Goal: Information Seeking & Learning: Check status

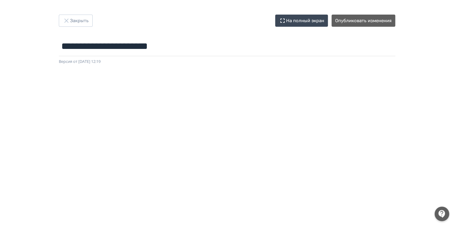
click at [454, 118] on html "**********" at bounding box center [227, 113] width 454 height 226
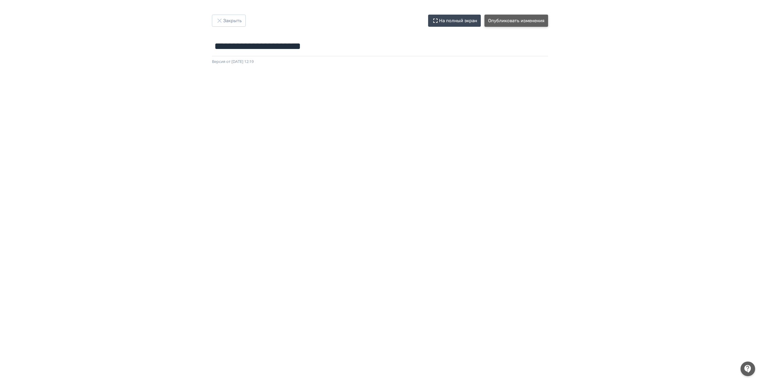
click at [513, 21] on button "Опубликовать изменения" at bounding box center [516, 21] width 64 height 12
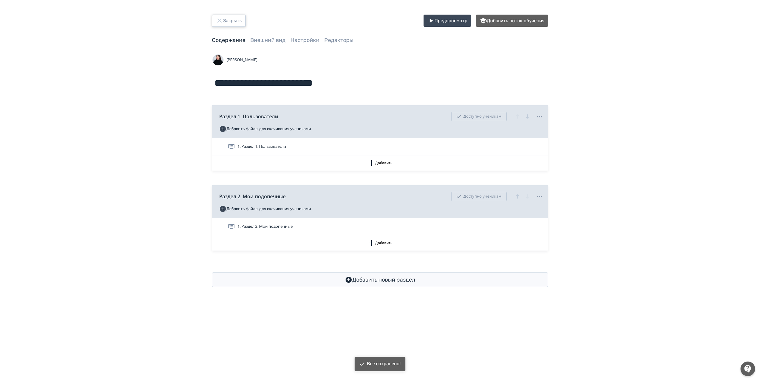
click at [234, 20] on button "Закрыть" at bounding box center [229, 21] width 34 height 12
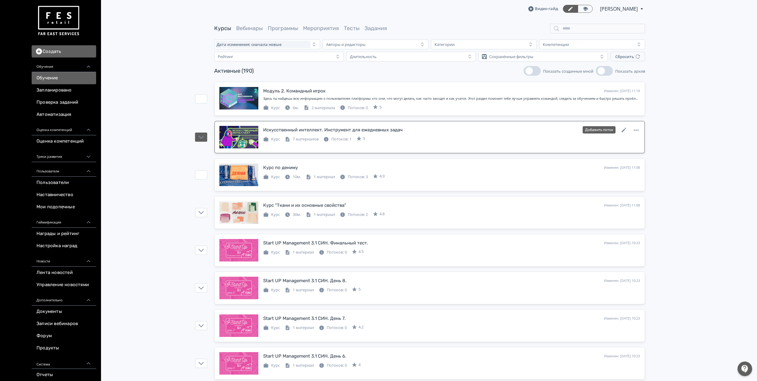
click at [392, 135] on div "Искусственный интеллект. Инструмент для ежедневных задач Изменен: [DATE] 11:14 …" at bounding box center [451, 134] width 377 height 16
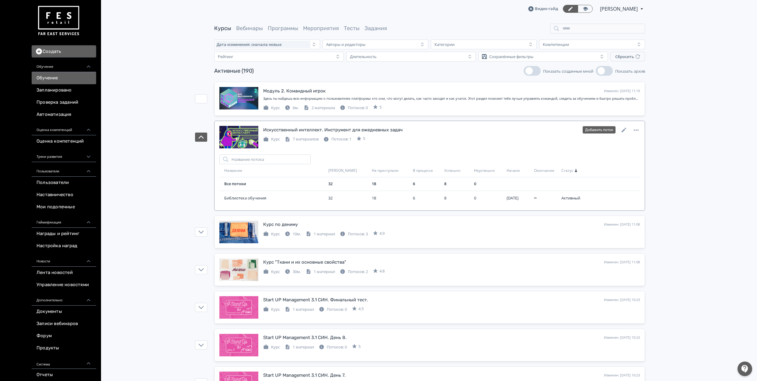
click at [392, 135] on div "Искусственный интеллект. Инструмент для ежедневных задач Изменен: [DATE] 11:14 …" at bounding box center [451, 134] width 377 height 16
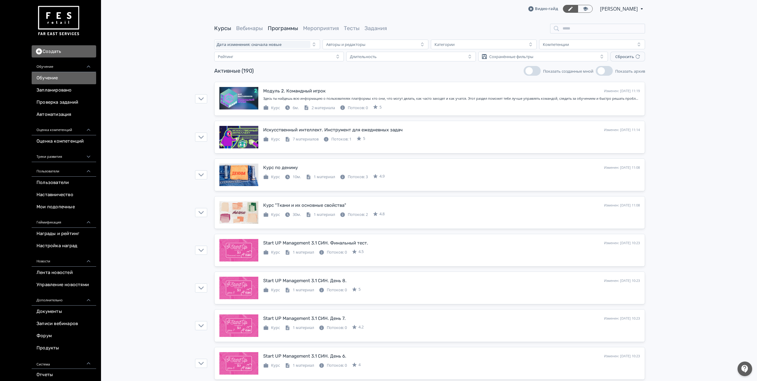
click at [288, 28] on link "Программы" at bounding box center [283, 28] width 30 height 7
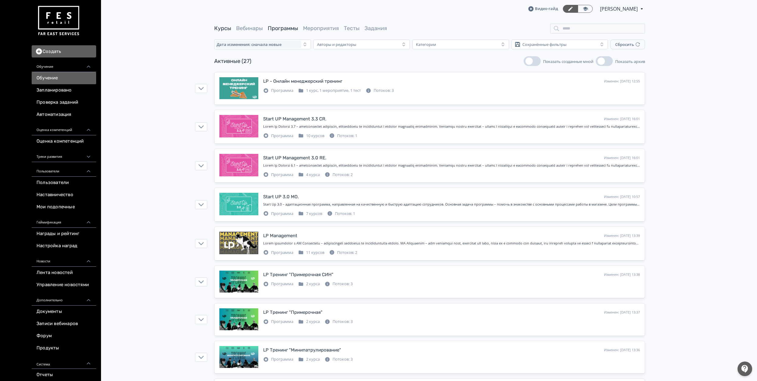
click at [229, 30] on link "Курсы" at bounding box center [222, 28] width 17 height 7
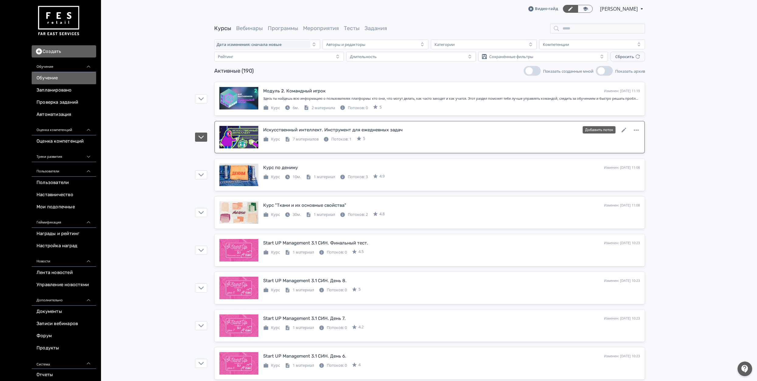
click at [323, 128] on div "Искусственный интеллект. Инструмент для ежедневных задач" at bounding box center [332, 130] width 139 height 7
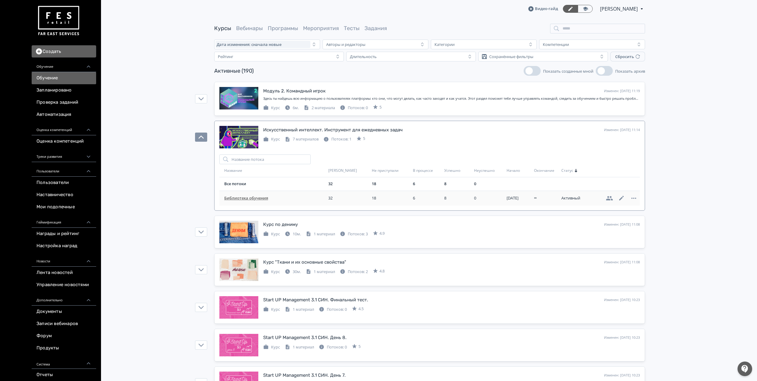
click at [256, 196] on span "Библиотека обучения" at bounding box center [275, 198] width 102 height 6
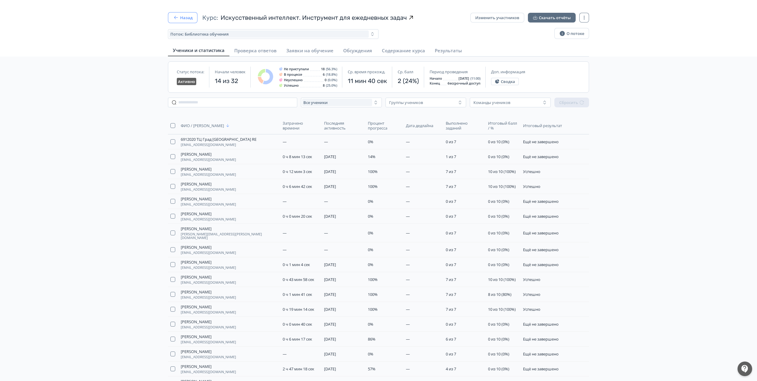
click at [194, 21] on button "Назад" at bounding box center [183, 17] width 30 height 11
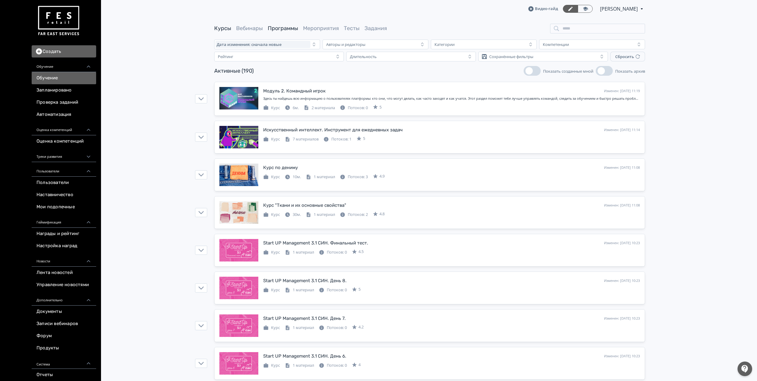
click at [296, 28] on link "Программы" at bounding box center [283, 28] width 30 height 7
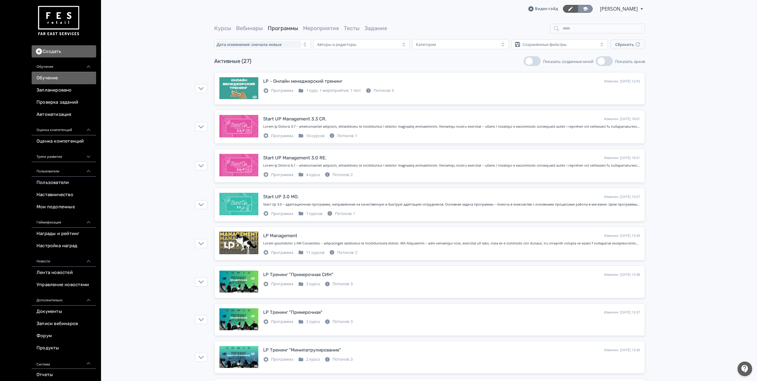
click at [593, 9] on link at bounding box center [585, 9] width 15 height 8
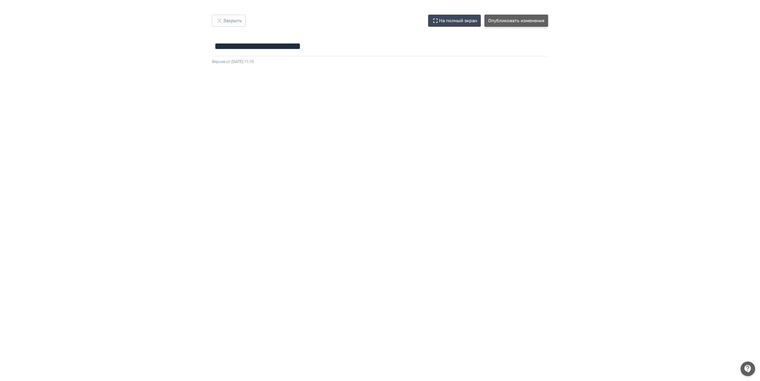
click at [539, 19] on button "Опубликовать изменения" at bounding box center [516, 21] width 64 height 12
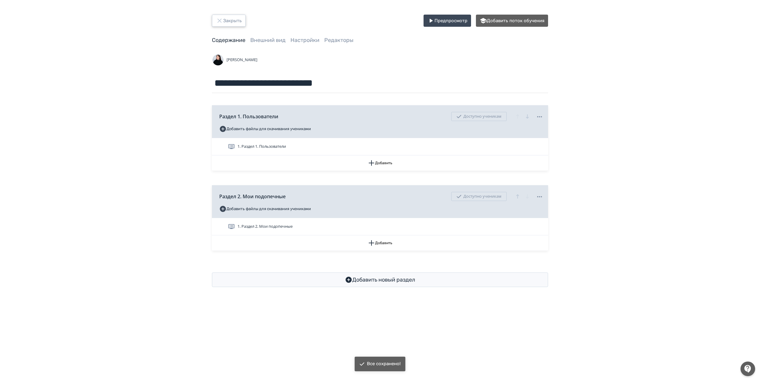
click at [235, 19] on button "Закрыть" at bounding box center [229, 21] width 34 height 12
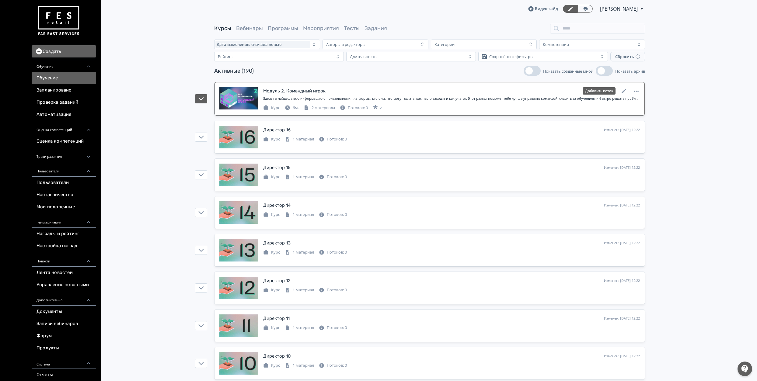
click at [300, 96] on div "Модуль 2. Командный игрок Изменен: 09.09.2025 в 12:38 Добавить поток Здесь ты н…" at bounding box center [451, 99] width 377 height 24
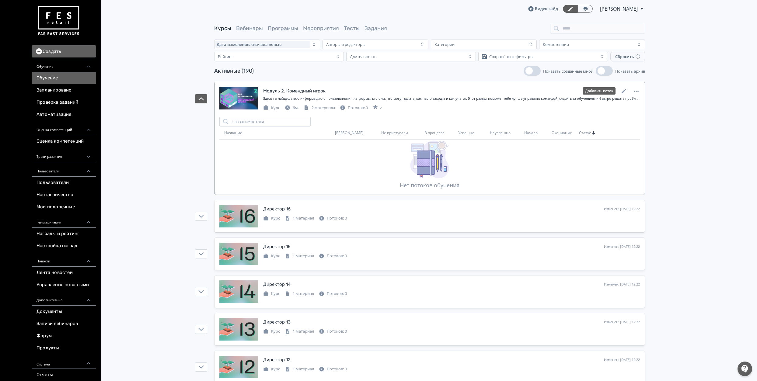
click at [304, 93] on div "Модуль 2. Командный игрок" at bounding box center [294, 91] width 62 height 7
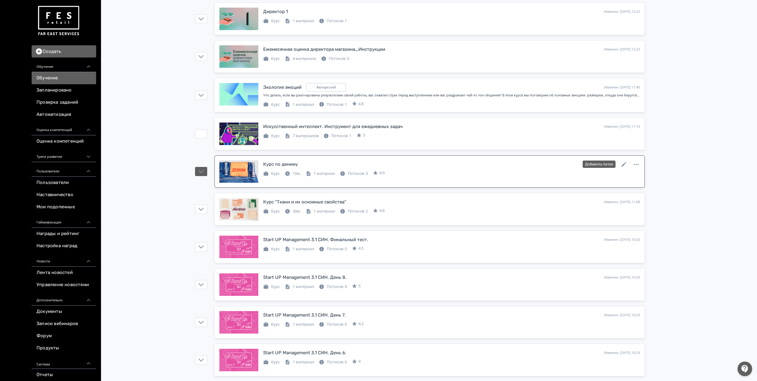
scroll to position [690, 0]
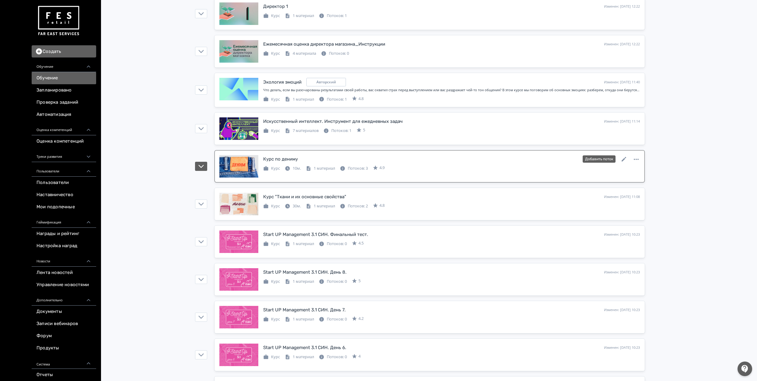
click at [300, 163] on div "Курс по дениму Изменен: 09.09.2025 в 11:08 Добавить поток" at bounding box center [451, 159] width 377 height 8
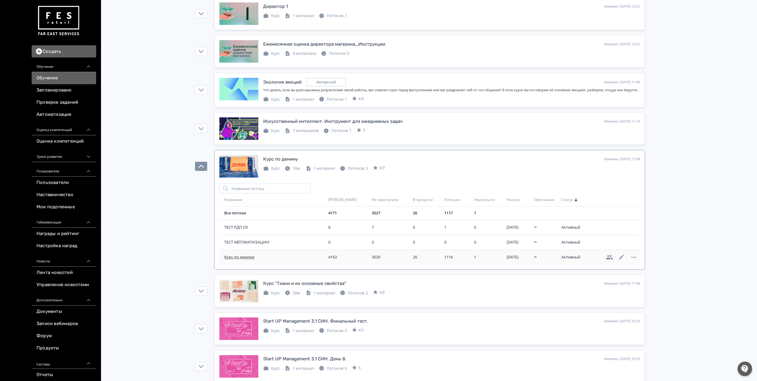
click at [254, 260] on span "Курс по дениму" at bounding box center [275, 257] width 102 height 6
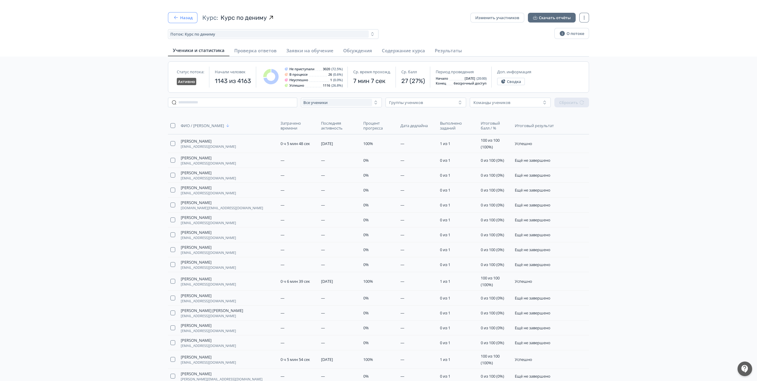
click at [190, 20] on button "Назад" at bounding box center [183, 17] width 30 height 11
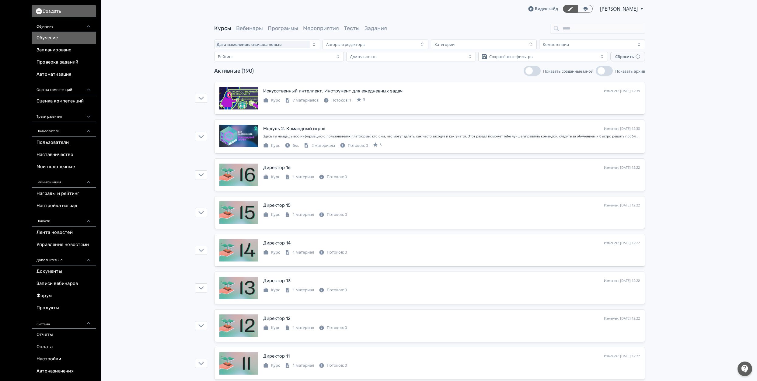
scroll to position [41, 0]
click at [75, 338] on link "Отчеты" at bounding box center [64, 335] width 65 height 12
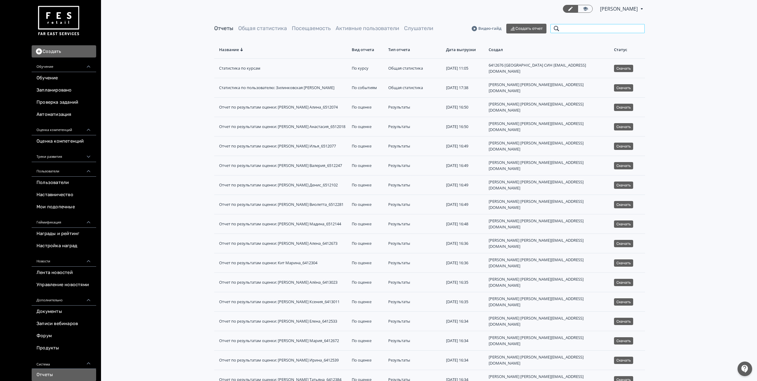
click at [588, 33] on input "search" at bounding box center [597, 29] width 95 height 10
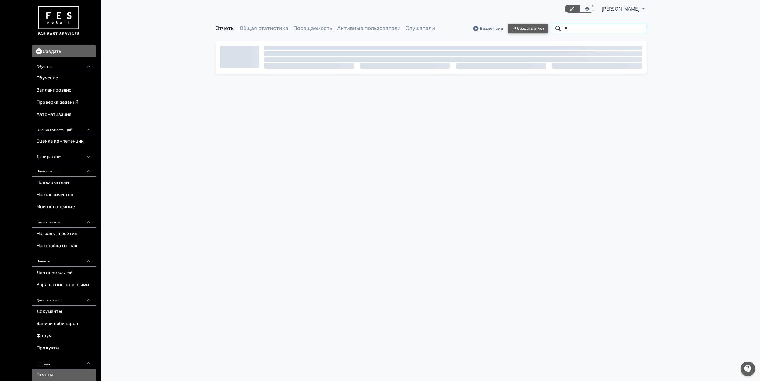
drag, startPoint x: 577, startPoint y: 30, endPoint x: 514, endPoint y: 30, distance: 63.0
click at [514, 30] on div "Видео-гайд Создать отчет **" at bounding box center [560, 29] width 174 height 10
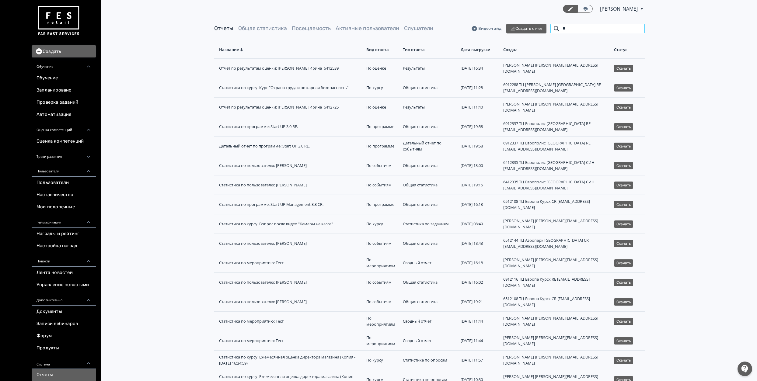
click at [581, 30] on input "**" at bounding box center [597, 29] width 95 height 10
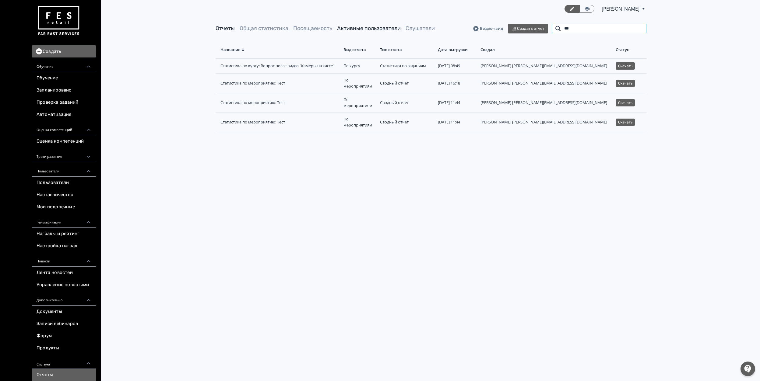
drag, startPoint x: 584, startPoint y: 29, endPoint x: 357, endPoint y: 30, distance: 227.1
click at [363, 30] on div "Отчеты Общая статистика Посещаемость Активные пользователи Слушатели Видео-гайд…" at bounding box center [431, 29] width 431 height 10
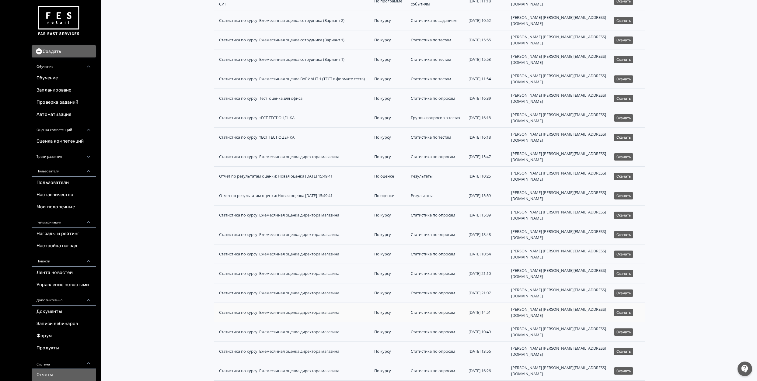
scroll to position [269, 0]
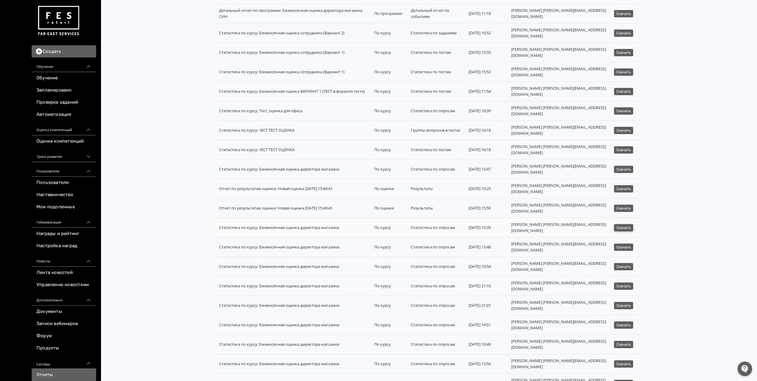
type input "******"
click at [628, 224] on button "Скачать" at bounding box center [623, 227] width 19 height 7
click at [87, 77] on link "Обучение" at bounding box center [64, 78] width 65 height 12
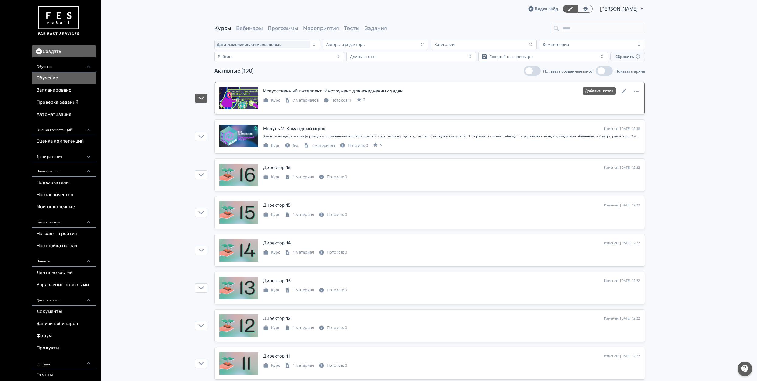
click at [331, 87] on div "Искусственный интеллект. Инструмент для ежедневных задач Изменен: 09.09.2025 в …" at bounding box center [451, 91] width 377 height 8
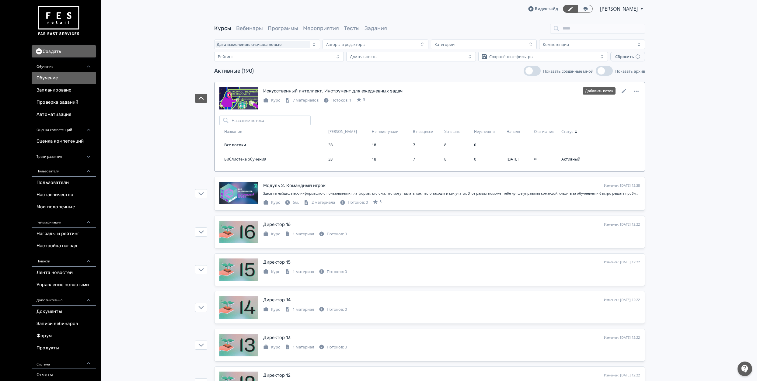
click at [331, 88] on div "Искусственный интеллект. Инструмент для ежедневных задач Изменен: 09.09.2025 в …" at bounding box center [451, 91] width 377 height 8
